Goal: Information Seeking & Learning: Check status

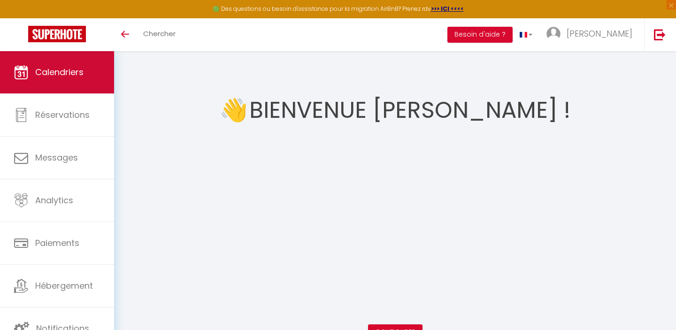
click at [60, 70] on span "Calendriers" at bounding box center [59, 72] width 48 height 12
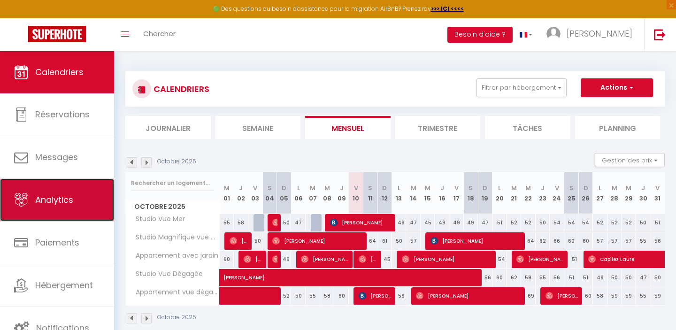
click at [91, 180] on link "Analytics" at bounding box center [57, 200] width 114 height 42
select select "2025"
select select "10"
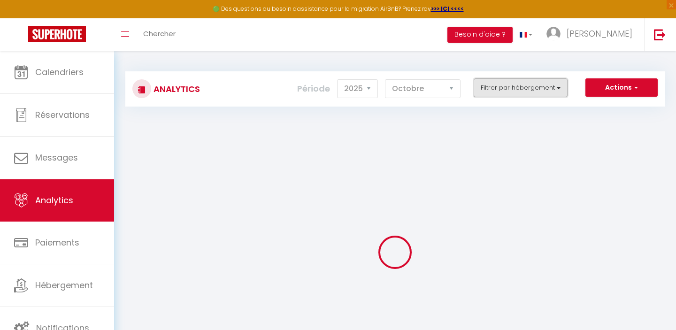
click at [528, 86] on button "Filtrer par hébergement" at bounding box center [520, 87] width 94 height 19
checkbox input "false"
checkbox Mer "false"
checkbox Dégagée "false"
checkbox dégagée "false"
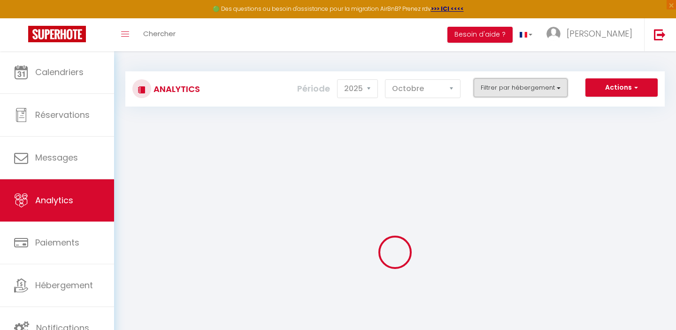
checkbox Mer "false"
checkbox jardin "false"
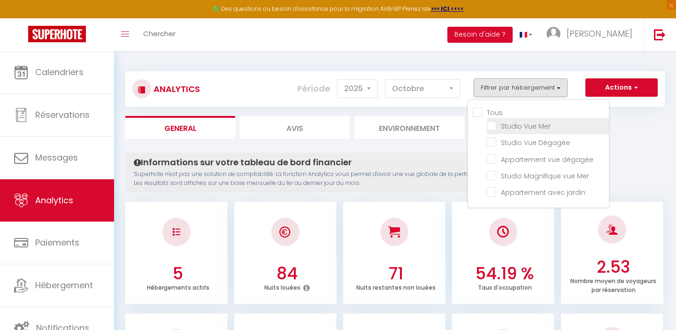
click at [492, 127] on Mer "checkbox" at bounding box center [547, 125] width 122 height 9
checkbox Mer "true"
checkbox Dégagée "false"
checkbox dégagée "false"
checkbox Mer "false"
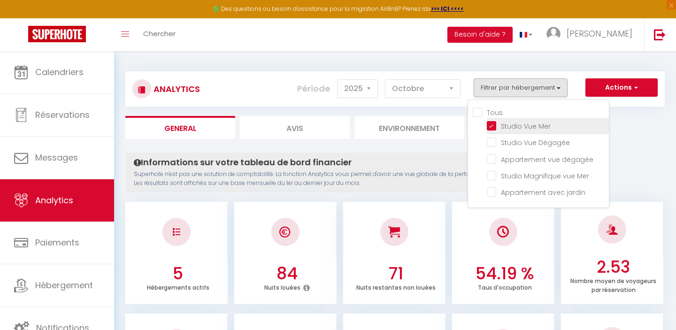
checkbox jardin "false"
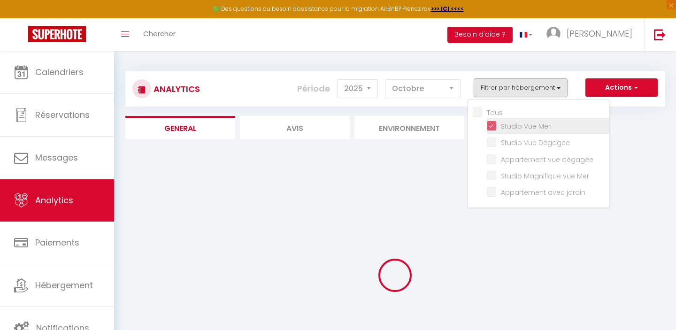
checkbox Dégagée "false"
checkbox dégagée "false"
checkbox Mer "false"
checkbox jardin "false"
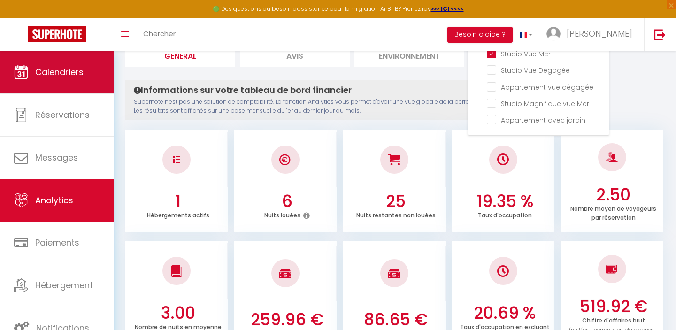
scroll to position [19, 0]
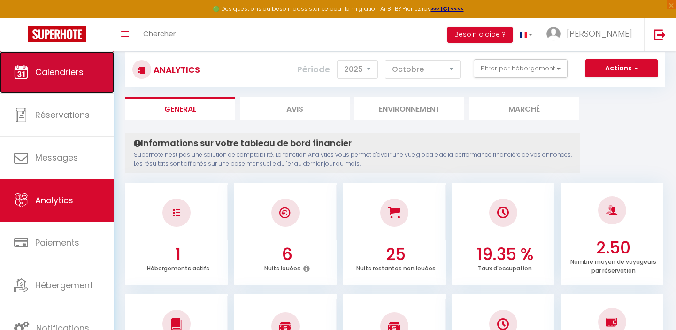
click at [75, 56] on link "Calendriers" at bounding box center [57, 72] width 114 height 42
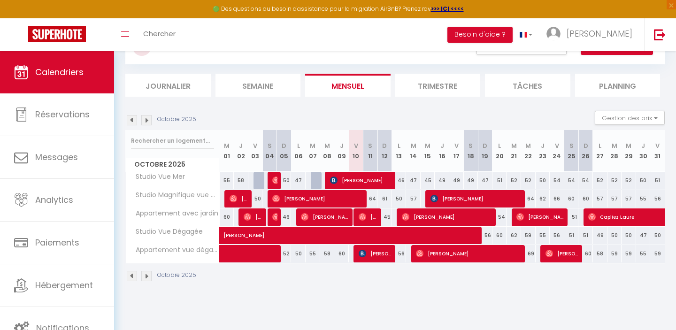
scroll to position [51, 0]
